Goal: Task Accomplishment & Management: Manage account settings

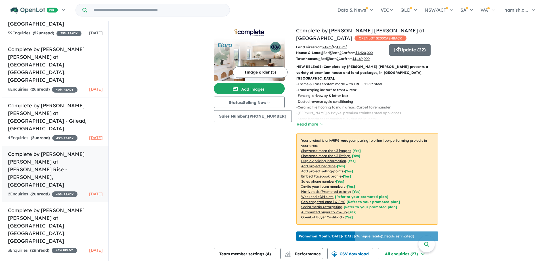
scroll to position [227, 0]
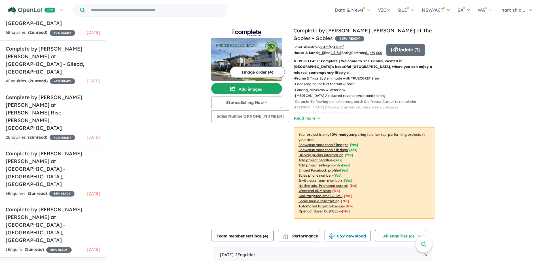
drag, startPoint x: 411, startPoint y: 56, endPoint x: 410, endPoint y: 52, distance: 4.3
click at [411, 56] on div "Update ( 7 )" at bounding box center [411, 50] width 49 height 12
click at [410, 52] on button "Update ( 7 )" at bounding box center [406, 49] width 39 height 11
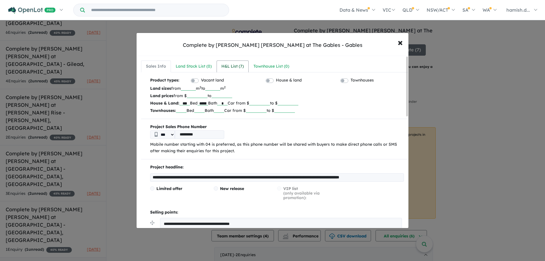
click at [237, 65] on div "H&L List ( 7 )" at bounding box center [232, 66] width 22 height 7
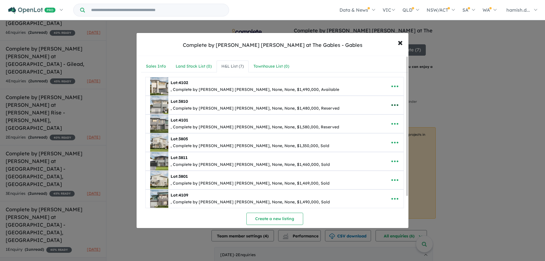
click at [395, 104] on icon "button" at bounding box center [394, 105] width 7 height 2
click at [377, 116] on link "Edit" at bounding box center [382, 118] width 42 height 13
select select "**"
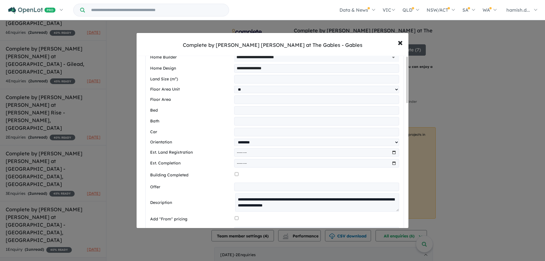
scroll to position [199, 0]
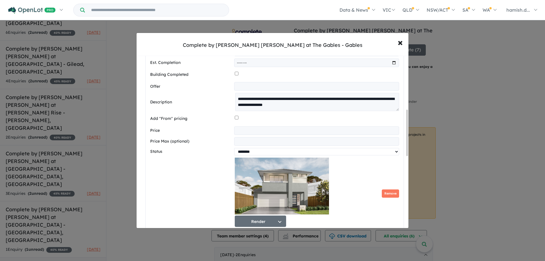
click at [243, 153] on select "********* ******** **** ******" at bounding box center [316, 151] width 165 height 7
select select "****"
click at [234, 150] on select "********* ******** **** ******" at bounding box center [316, 151] width 165 height 7
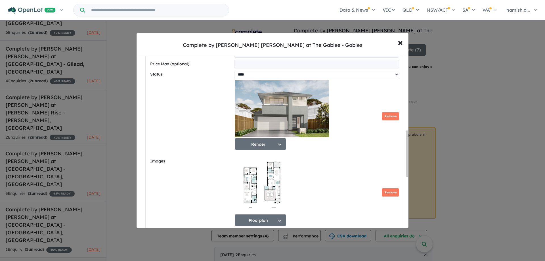
scroll to position [425, 0]
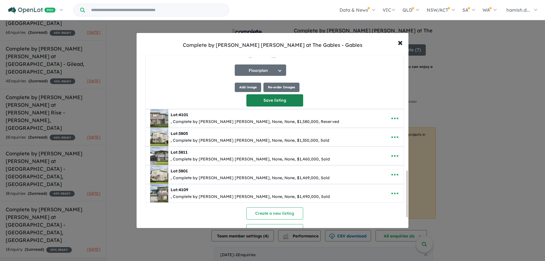
click at [269, 106] on button "Save listing" at bounding box center [274, 100] width 57 height 12
select select "**"
select select "****"
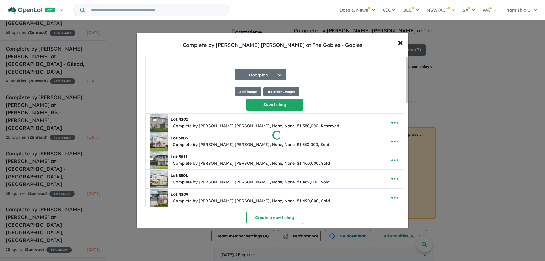
scroll to position [0, 0]
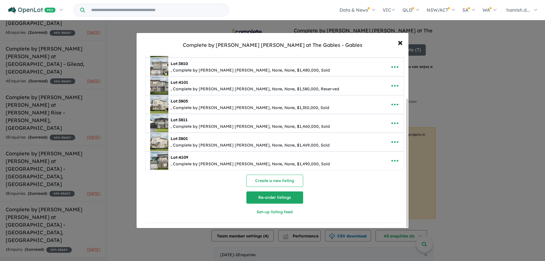
click at [263, 195] on button "Re-order listings" at bounding box center [274, 197] width 57 height 12
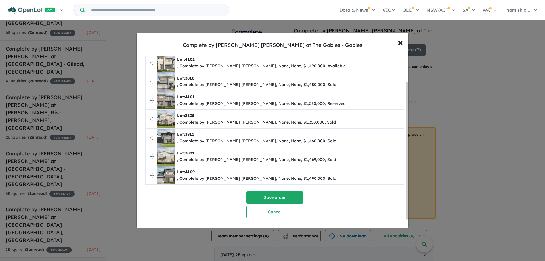
scroll to position [14, 0]
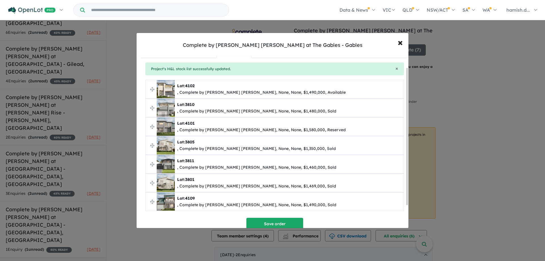
click at [150, 109] on span "Lot: 3810 , Complete by [PERSON_NAME] [PERSON_NAME], None, None, $1,480,000, So…" at bounding box center [274, 108] width 258 height 18
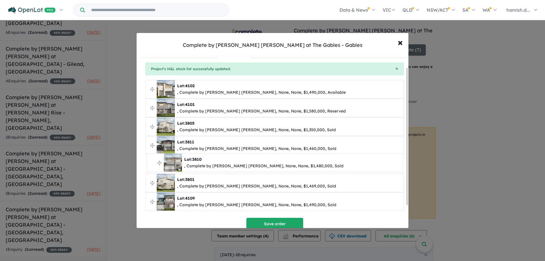
drag, startPoint x: 150, startPoint y: 108, endPoint x: 151, endPoint y: 163, distance: 55.3
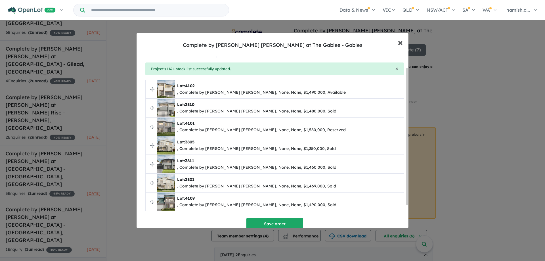
click at [398, 41] on span "×" at bounding box center [399, 42] width 5 height 12
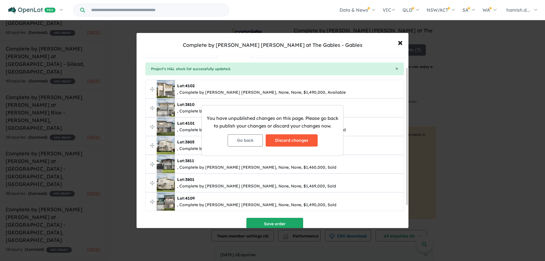
click at [281, 140] on button "Discard changes" at bounding box center [291, 140] width 52 height 12
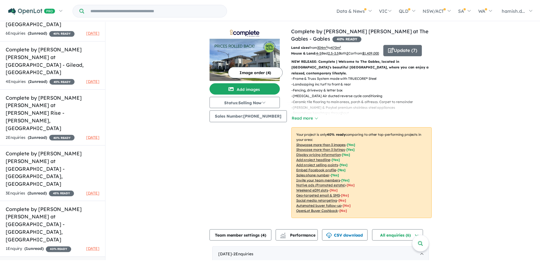
scroll to position [0, 0]
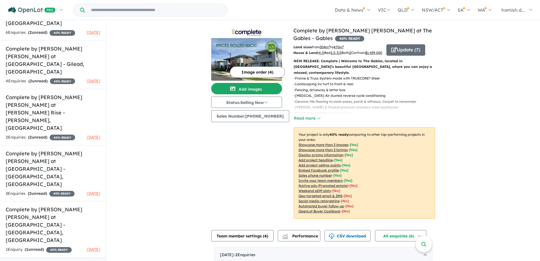
click at [189, 137] on div "View 14 projects in your account Complete by [PERSON_NAME] [PERSON_NAME] at The…" at bounding box center [323, 219] width 434 height 397
click at [150, 77] on div "View 14 projects in your account Complete by [PERSON_NAME] [PERSON_NAME] at The…" at bounding box center [323, 219] width 434 height 397
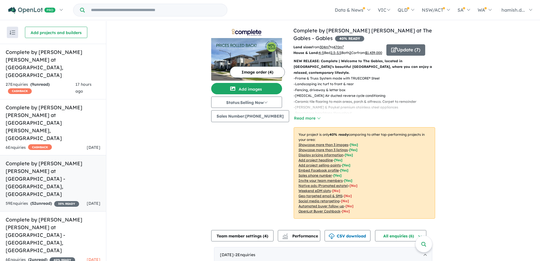
click at [54, 159] on h5 "Complete by [PERSON_NAME] [PERSON_NAME] at [GEOGRAPHIC_DATA] - [GEOGRAPHIC_DATA…" at bounding box center [53, 178] width 95 height 38
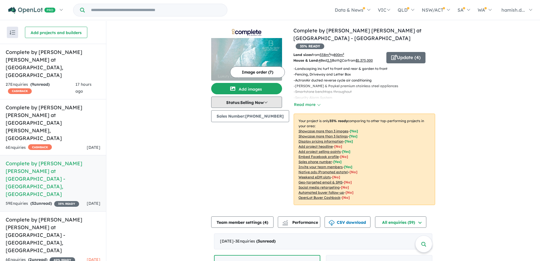
click at [258, 101] on button "Status: Selling Now" at bounding box center [246, 101] width 71 height 11
click at [263, 178] on div "Image order ( 7 ) Add images Status: Selling Now In Planning Coming Soon Sellin…" at bounding box center [252, 119] width 82 height 185
click at [406, 55] on button "Update ( 4 )" at bounding box center [406, 57] width 39 height 11
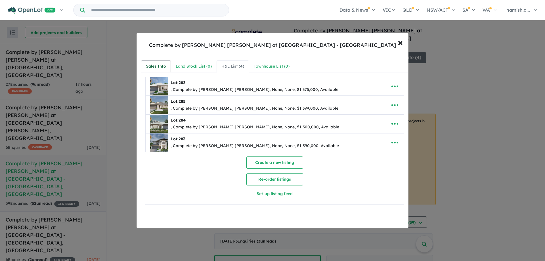
click at [151, 64] on div "Sales Info" at bounding box center [156, 66] width 20 height 7
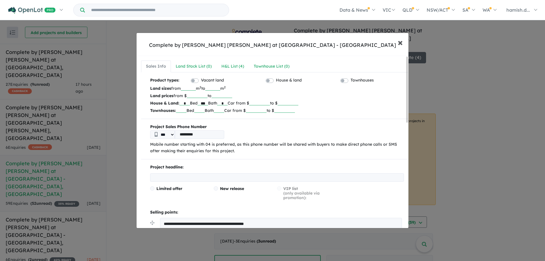
click at [400, 44] on span "×" at bounding box center [399, 42] width 5 height 12
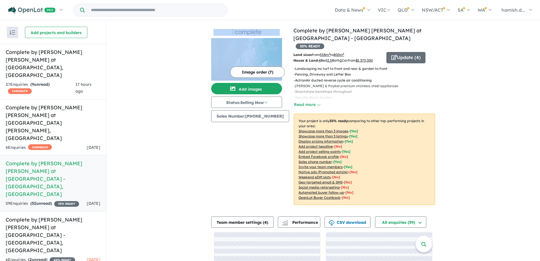
drag, startPoint x: 177, startPoint y: 44, endPoint x: 124, endPoint y: 9, distance: 63.4
click at [142, 22] on div "View 14 projects in your account Complete by [PERSON_NAME] [PERSON_NAME] at [GE…" at bounding box center [323, 161] width 434 height 281
